Goal: Task Accomplishment & Management: Manage account settings

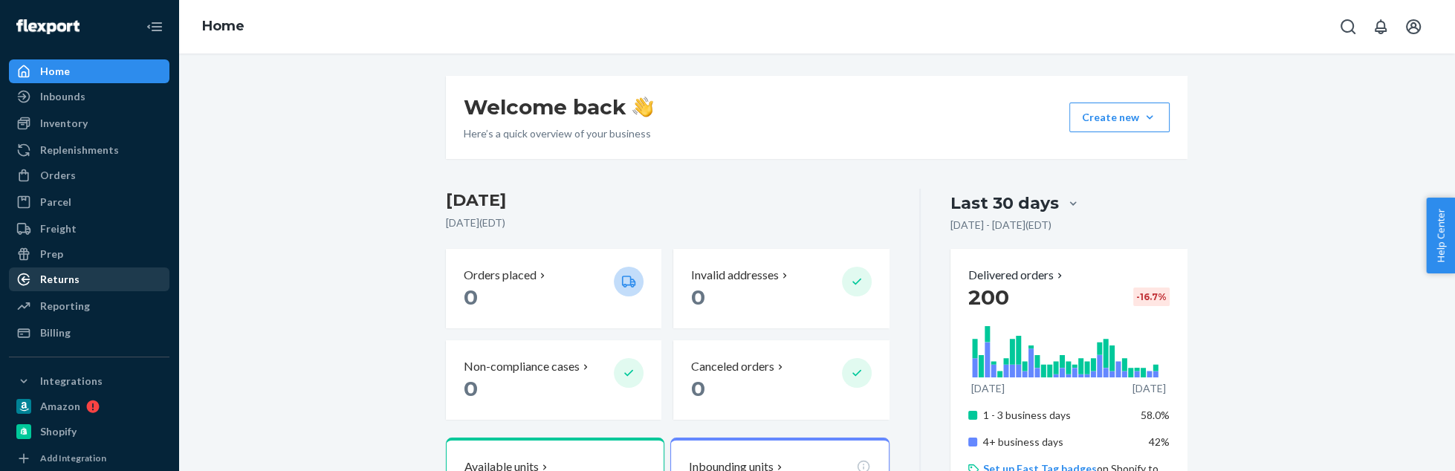
click at [80, 282] on div "Returns" at bounding box center [89, 279] width 158 height 21
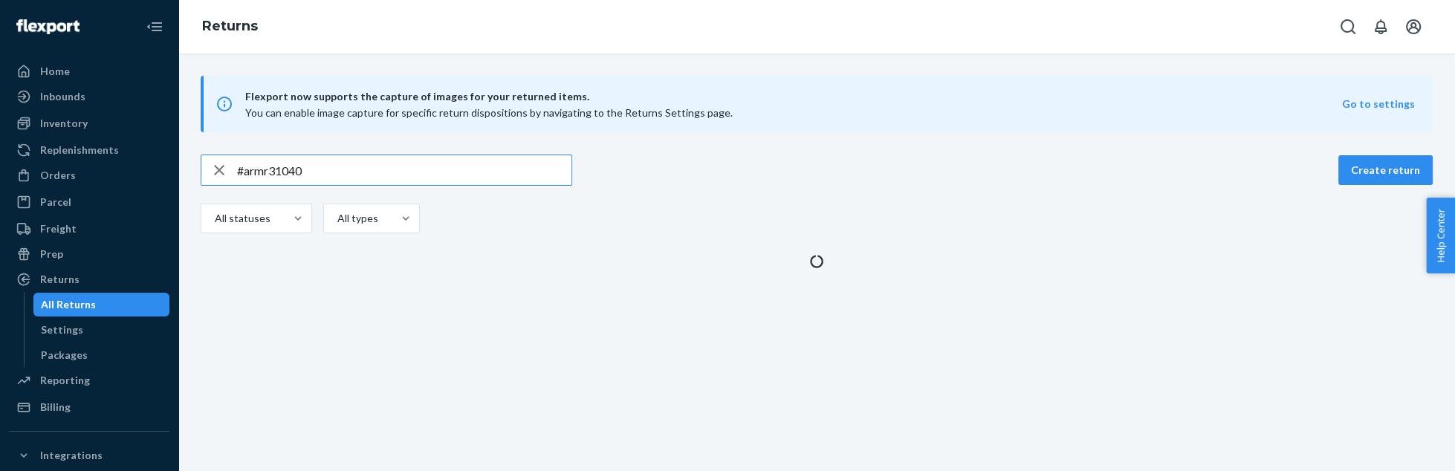
type input "#armr31040"
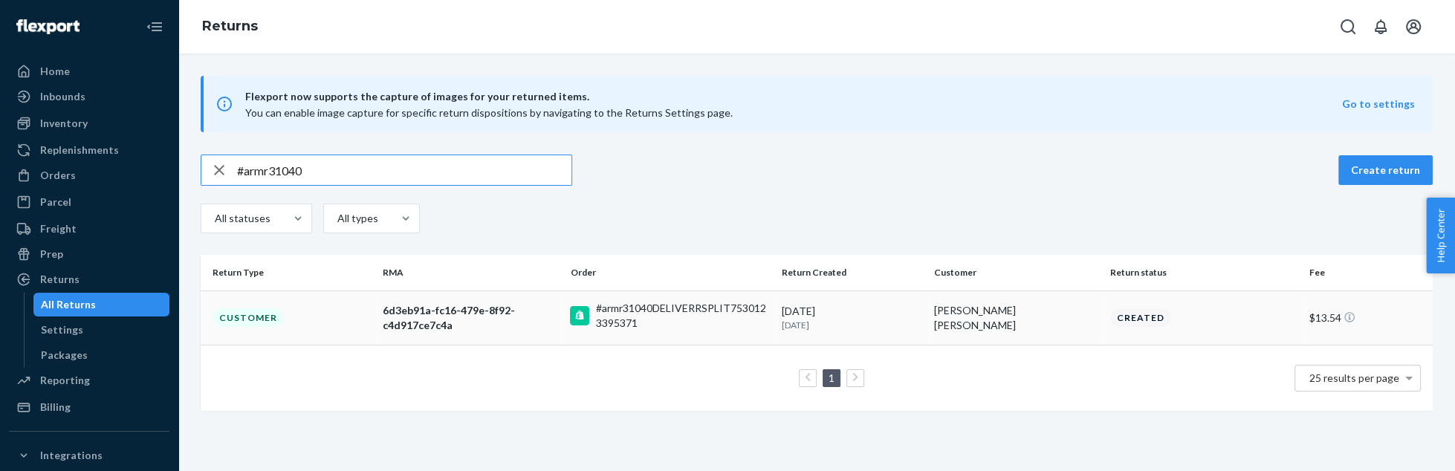
click at [342, 303] on td "Customer" at bounding box center [289, 318] width 176 height 54
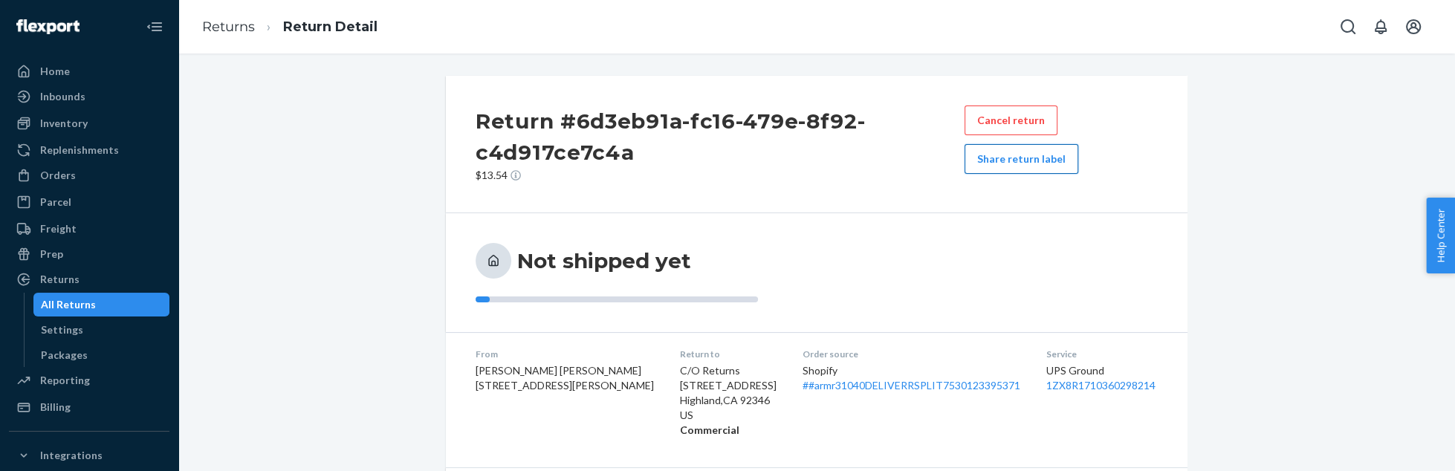
click at [1003, 162] on button "Share return label" at bounding box center [1022, 159] width 114 height 30
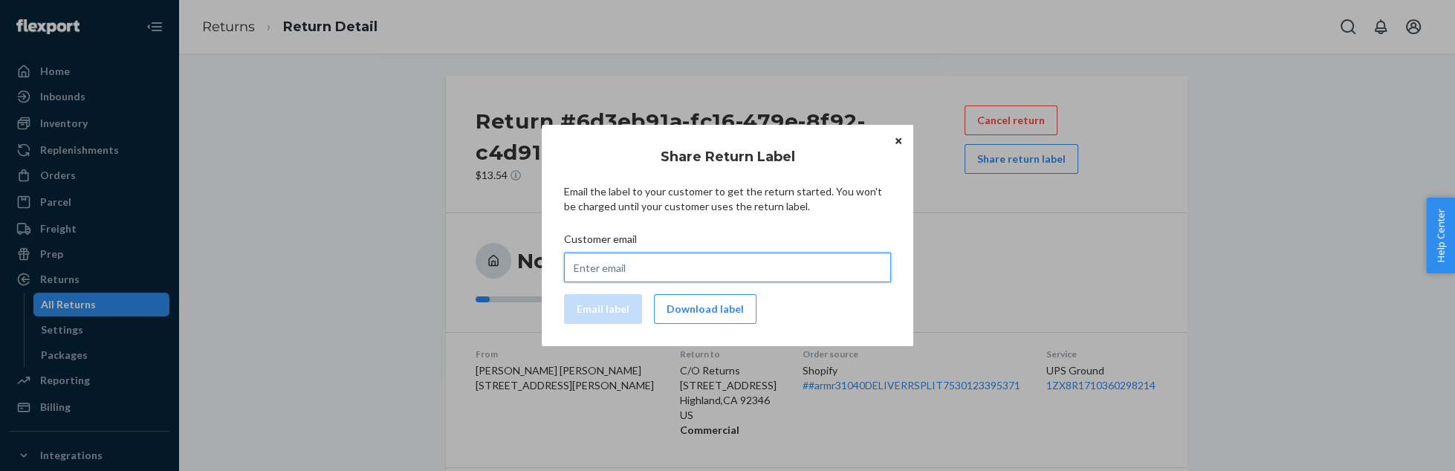
click at [650, 263] on input "Customer email" at bounding box center [727, 268] width 327 height 30
paste input "[EMAIL_ADDRESS][DOMAIN_NAME]"
type input "[EMAIL_ADDRESS][DOMAIN_NAME]"
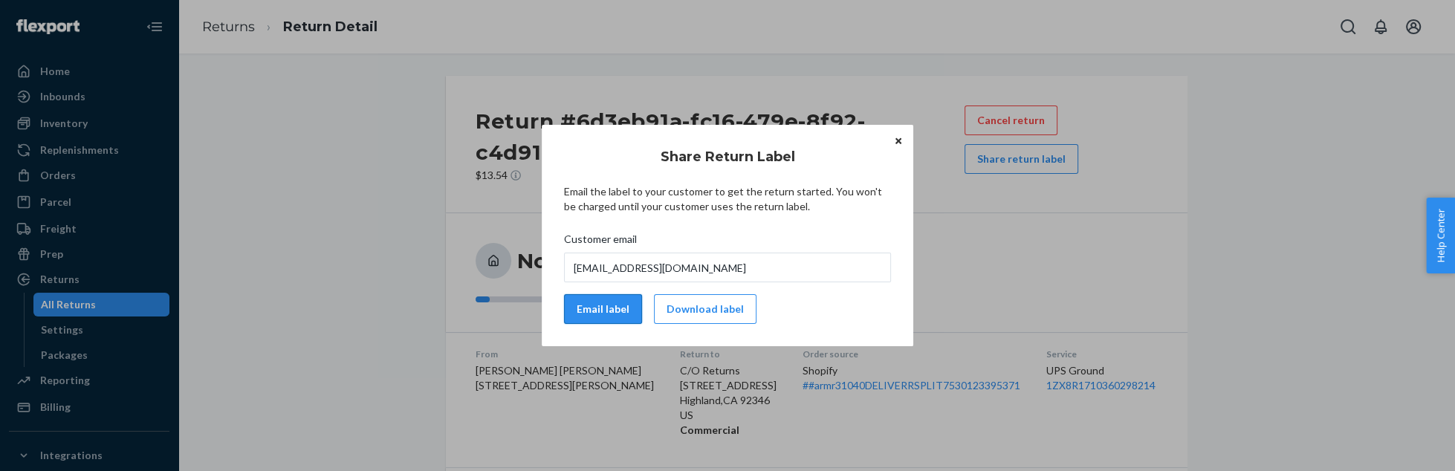
click at [601, 307] on button "Email label" at bounding box center [603, 309] width 78 height 30
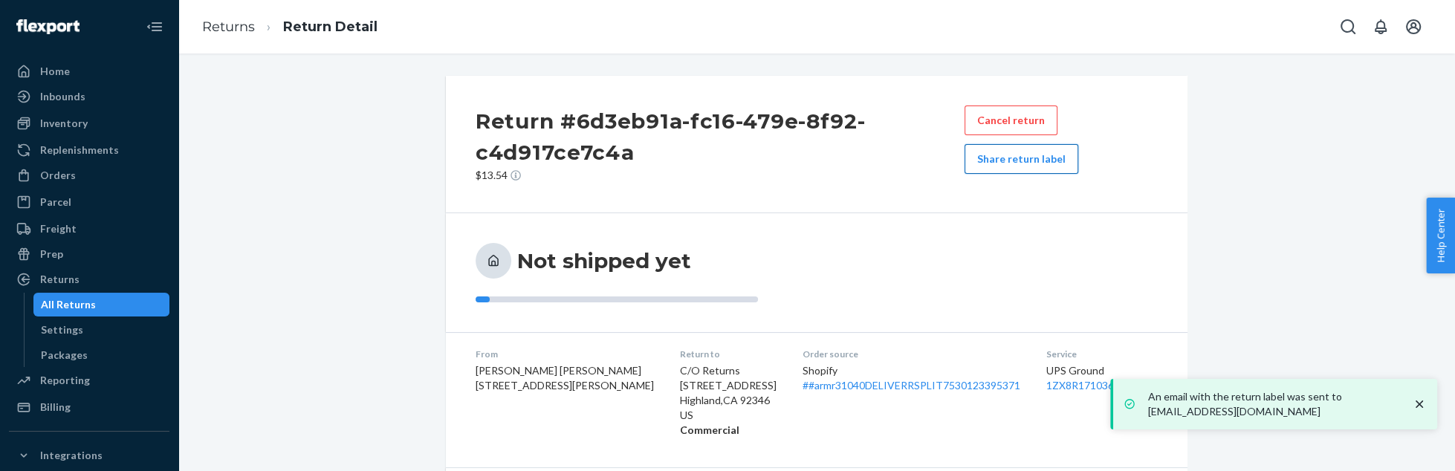
click at [1035, 163] on button "Share return label" at bounding box center [1022, 159] width 114 height 30
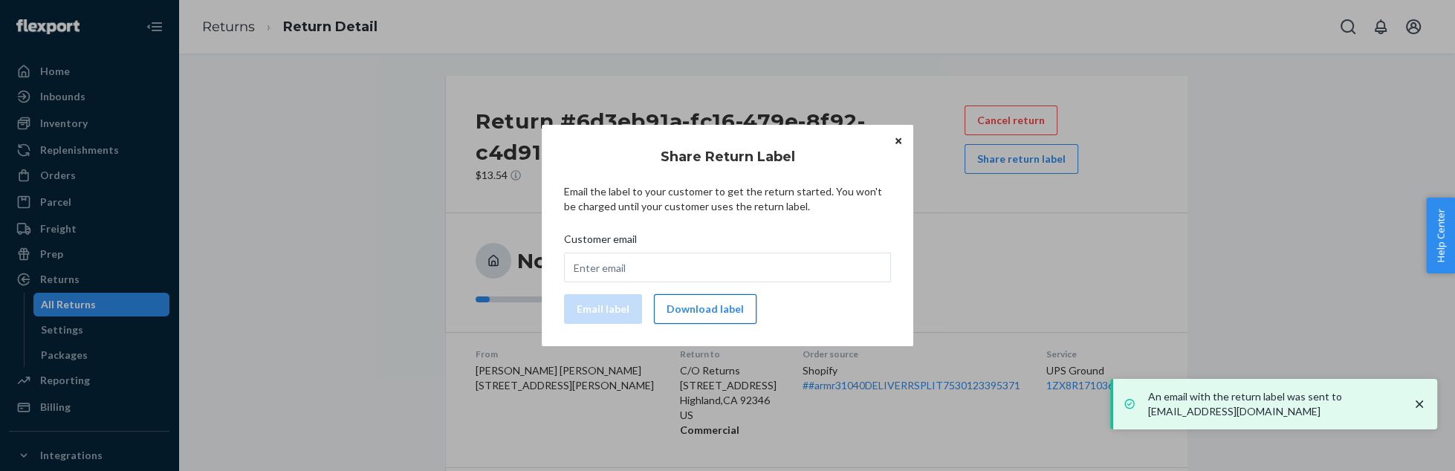
click at [719, 311] on button "Download label" at bounding box center [705, 309] width 103 height 30
